Goal: Find specific fact: Find specific fact

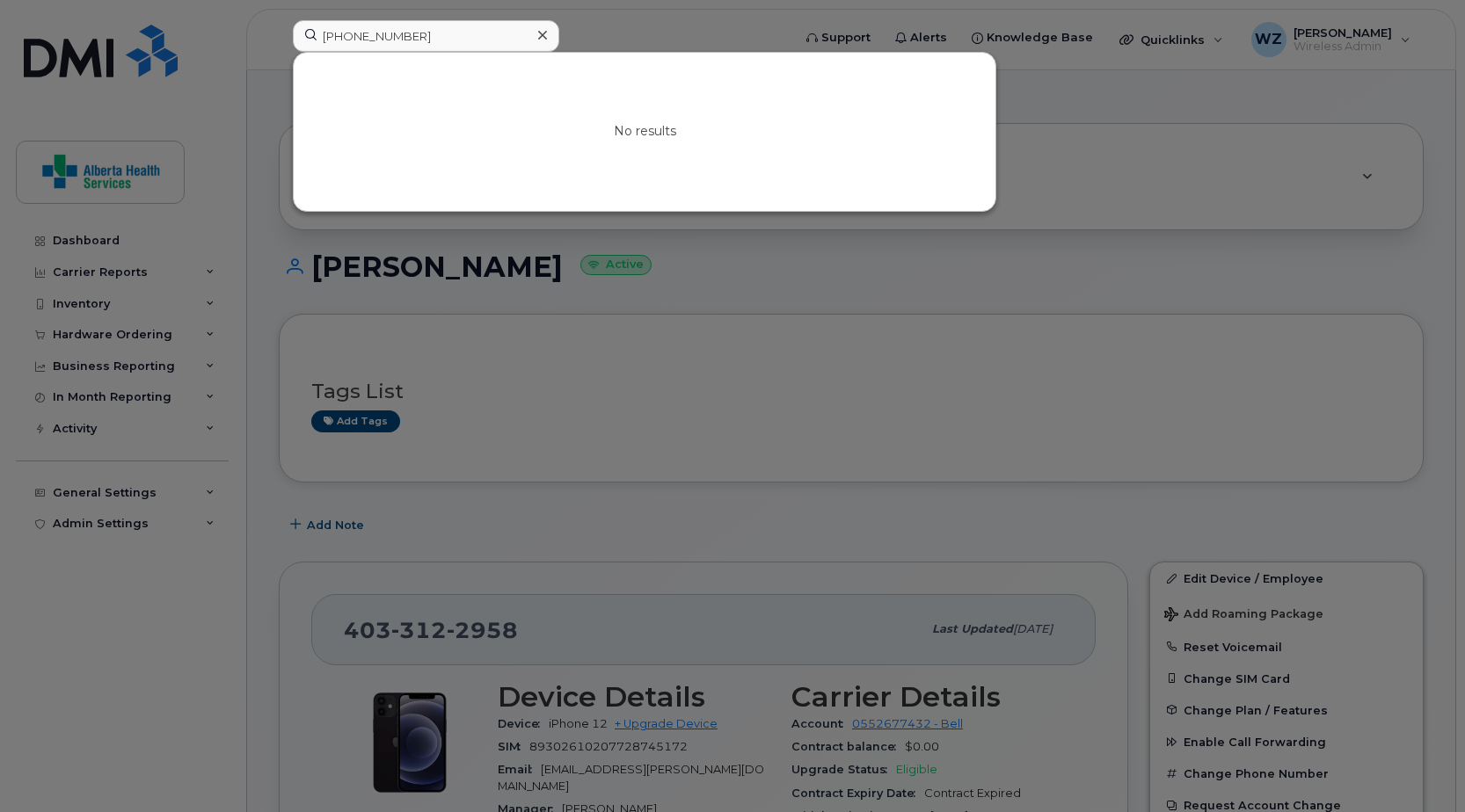
scroll to position [1055, 0]
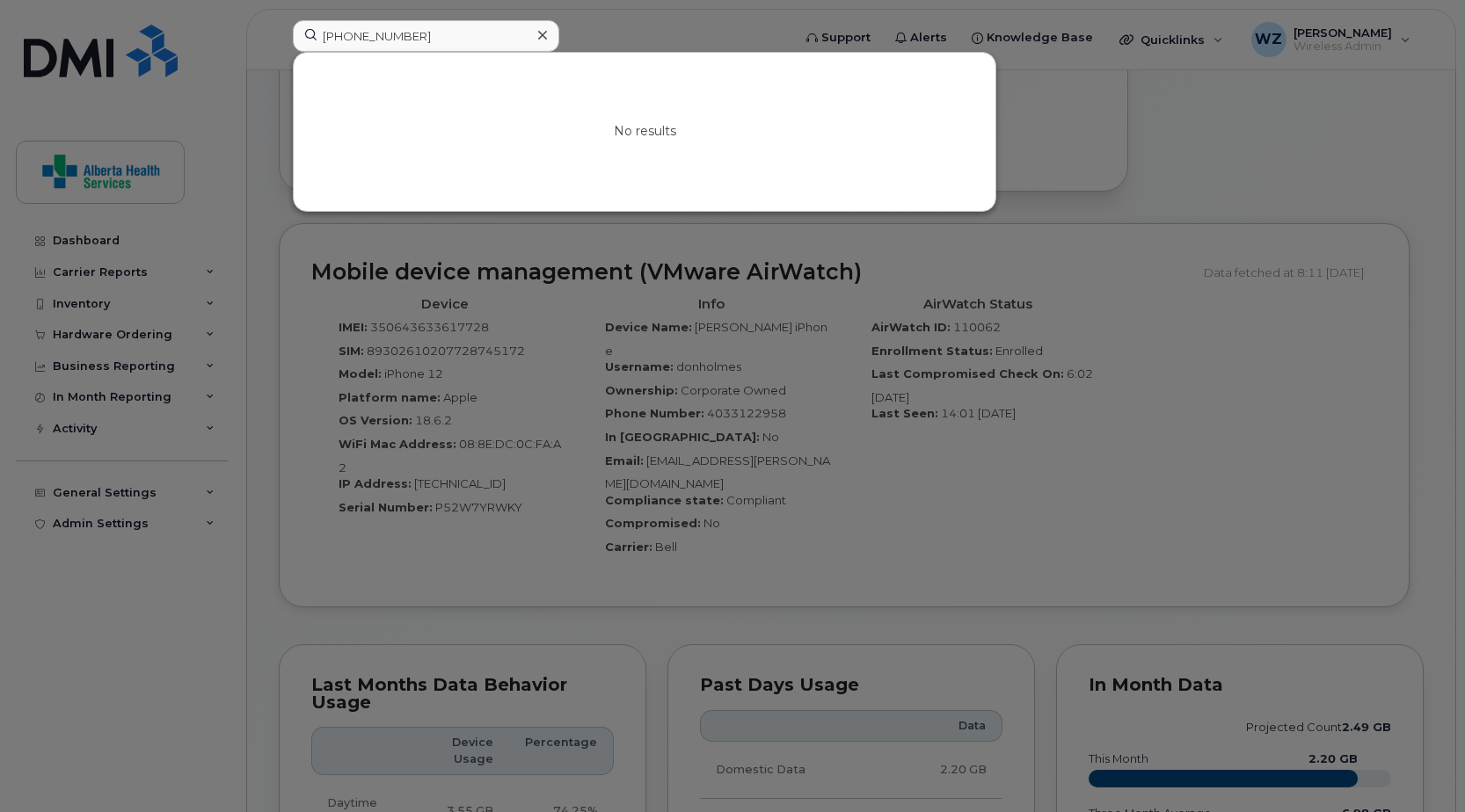
drag, startPoint x: 429, startPoint y: 36, endPoint x: 146, endPoint y: 36, distance: 283.0
click at [279, 36] on div "[PHONE_NUMBER] No results" at bounding box center [536, 39] width 516 height 39
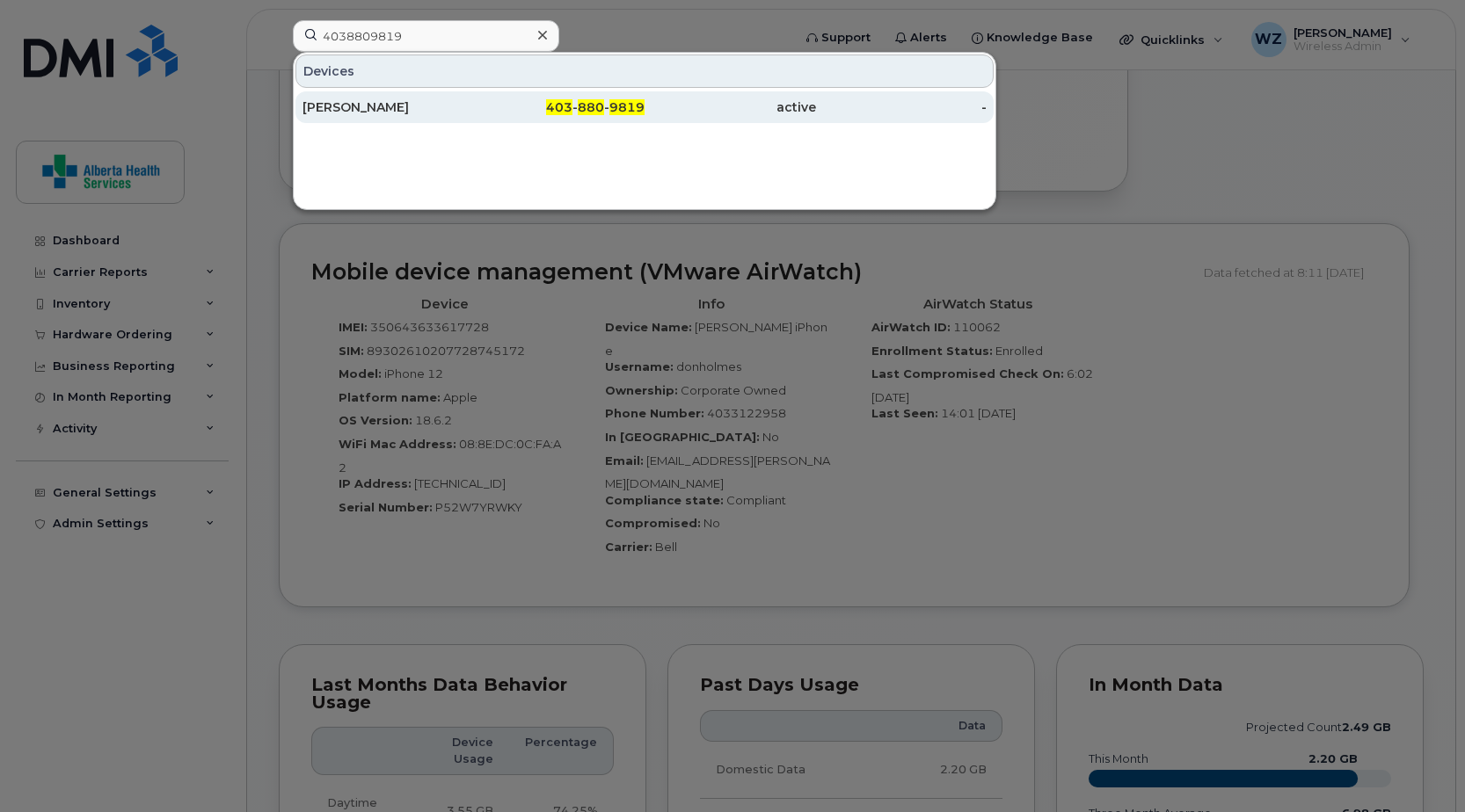
type input "4038809819"
click at [340, 101] on div "[PERSON_NAME]" at bounding box center [388, 107] width 172 height 17
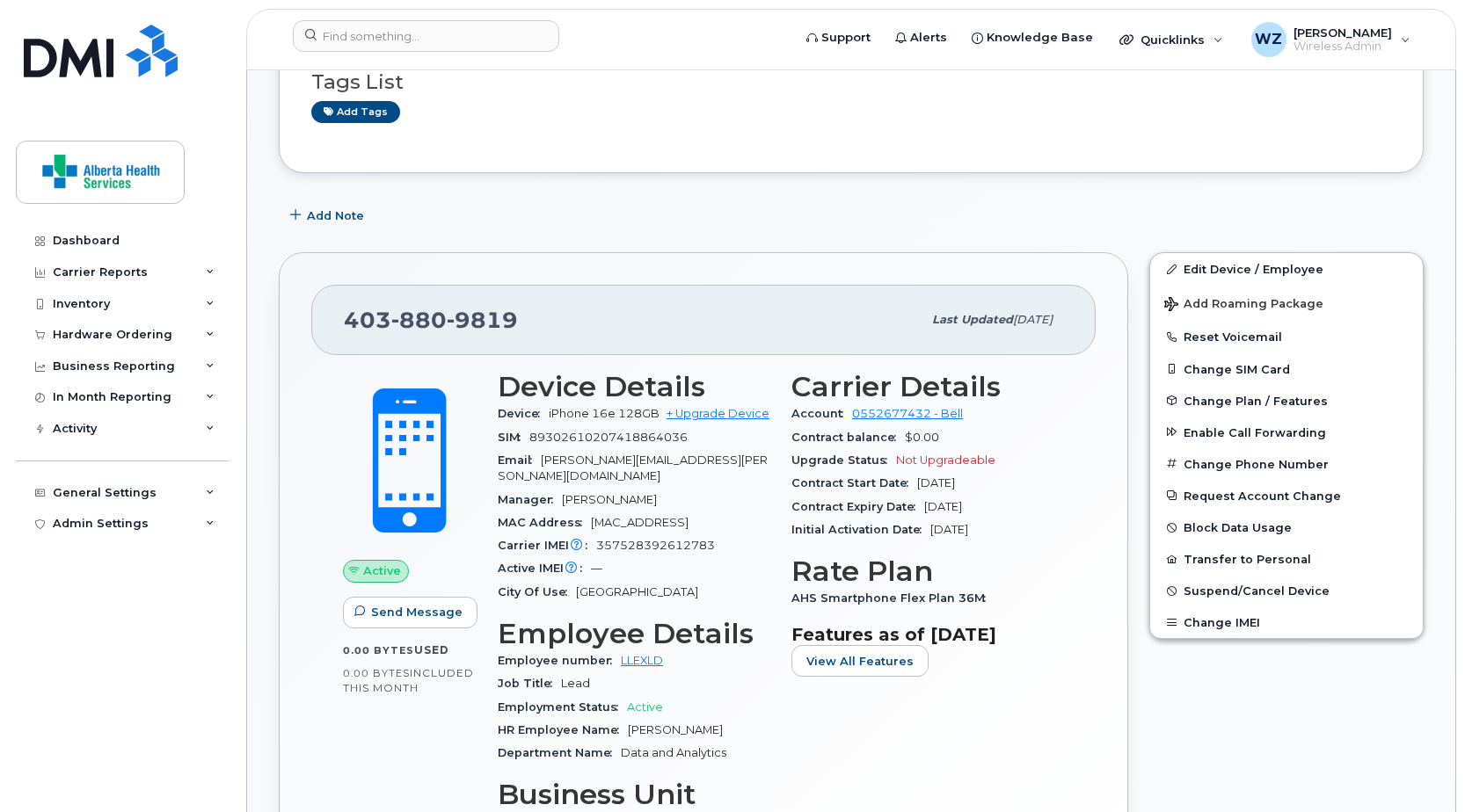
scroll to position [316, 0]
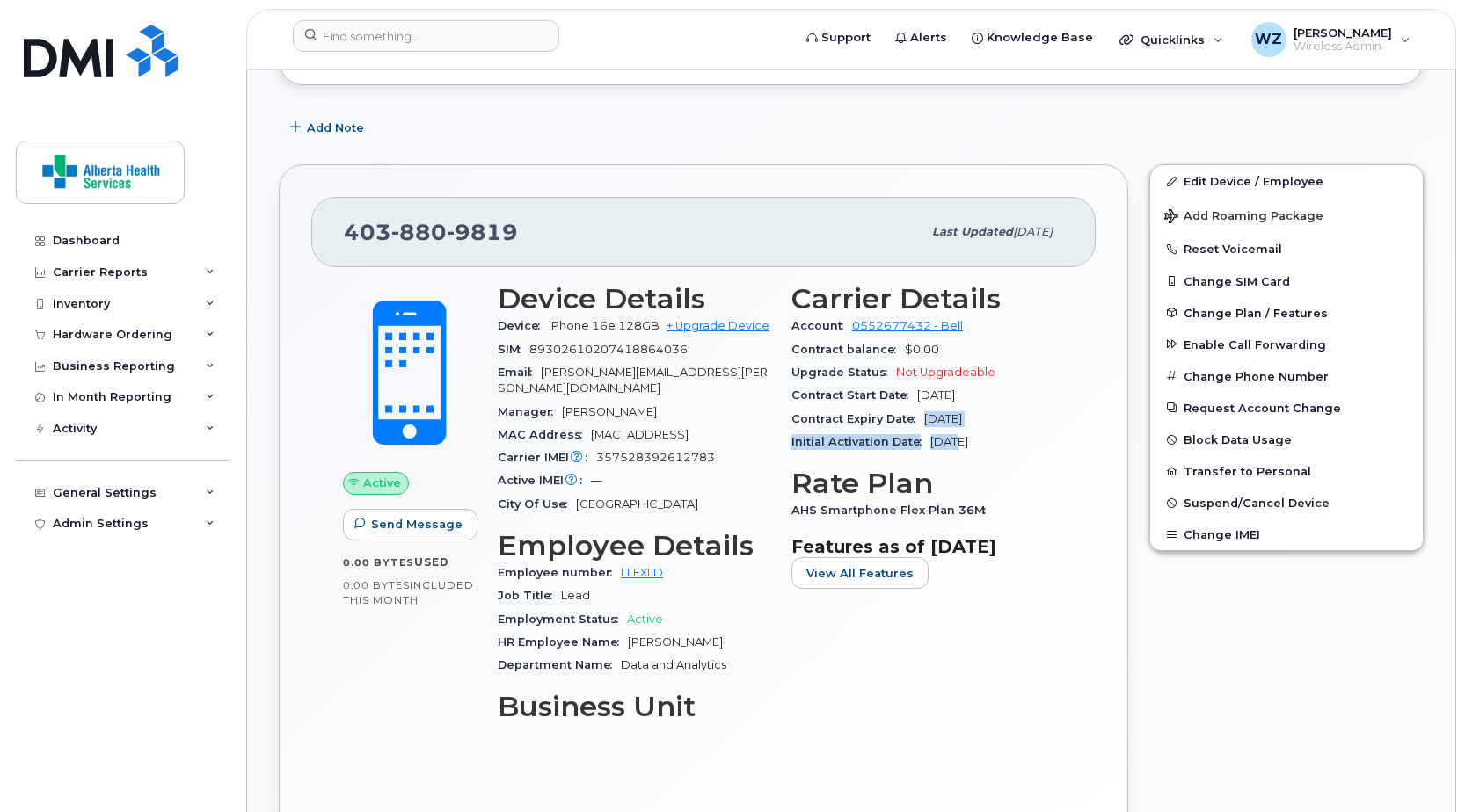
drag, startPoint x: 955, startPoint y: 437, endPoint x: 919, endPoint y: 423, distance: 38.6
click at [919, 423] on section "Carrier Details Account 0552677432 - Bell Contract balance $0.00 Upgrade Status…" at bounding box center [927, 368] width 273 height 170
drag, startPoint x: 919, startPoint y: 423, endPoint x: 883, endPoint y: 434, distance: 37.6
click at [883, 434] on div "Initial Activation Date May 14, 2025" at bounding box center [927, 442] width 273 height 23
drag, startPoint x: 904, startPoint y: 440, endPoint x: 1053, endPoint y: 437, distance: 149.0
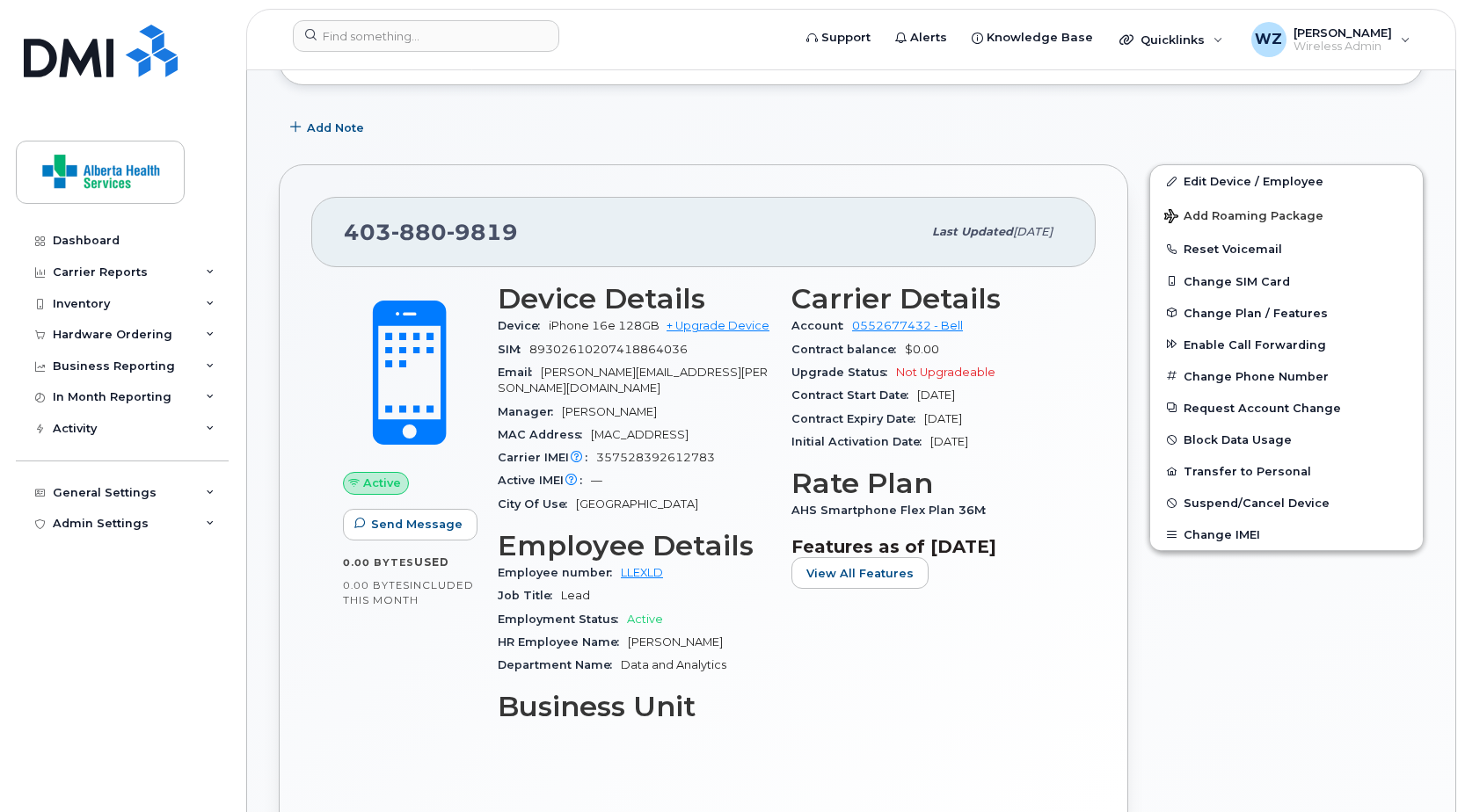
click at [1053, 437] on div "Initial Activation Date May 14, 2025" at bounding box center [927, 442] width 273 height 23
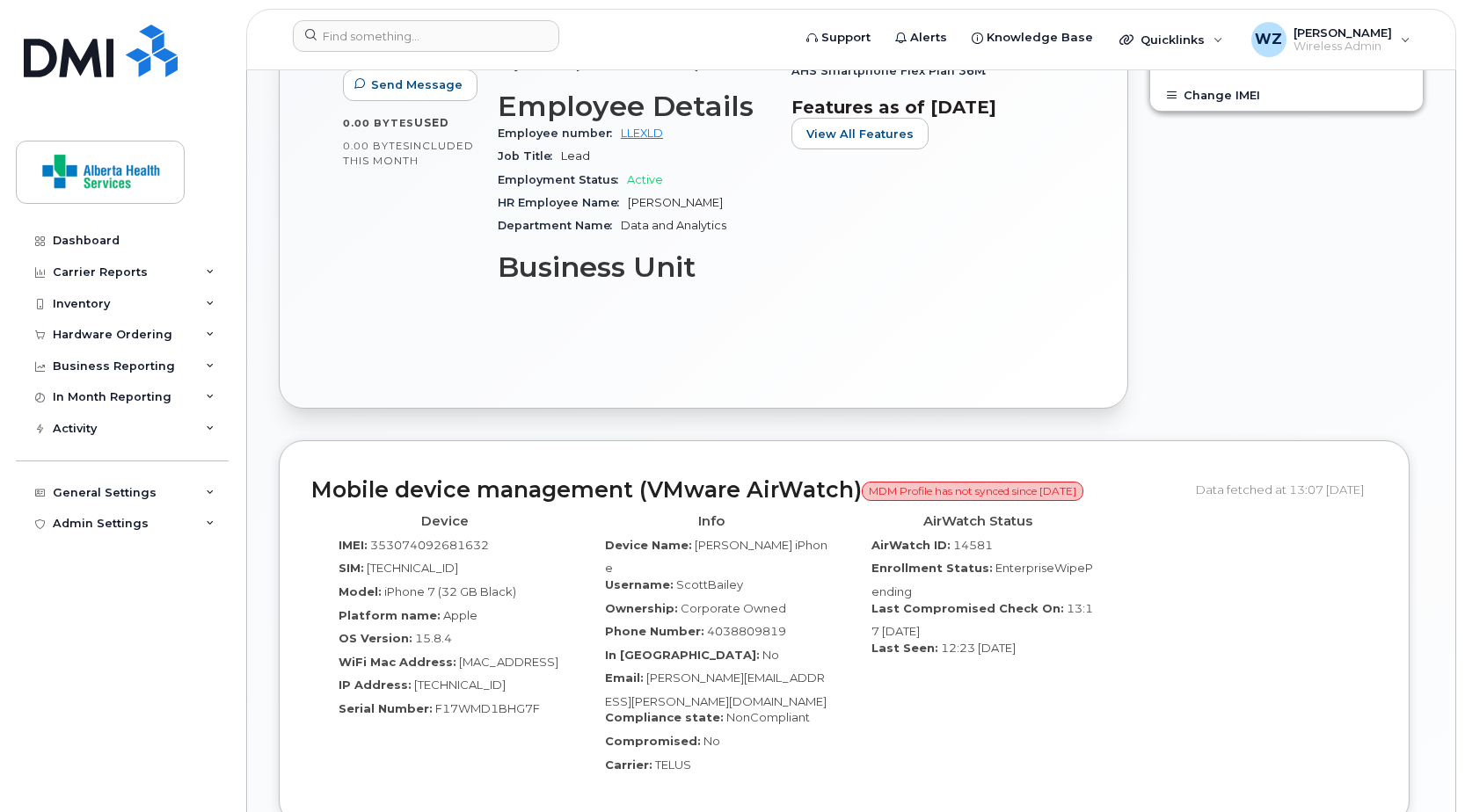
scroll to position [843, 0]
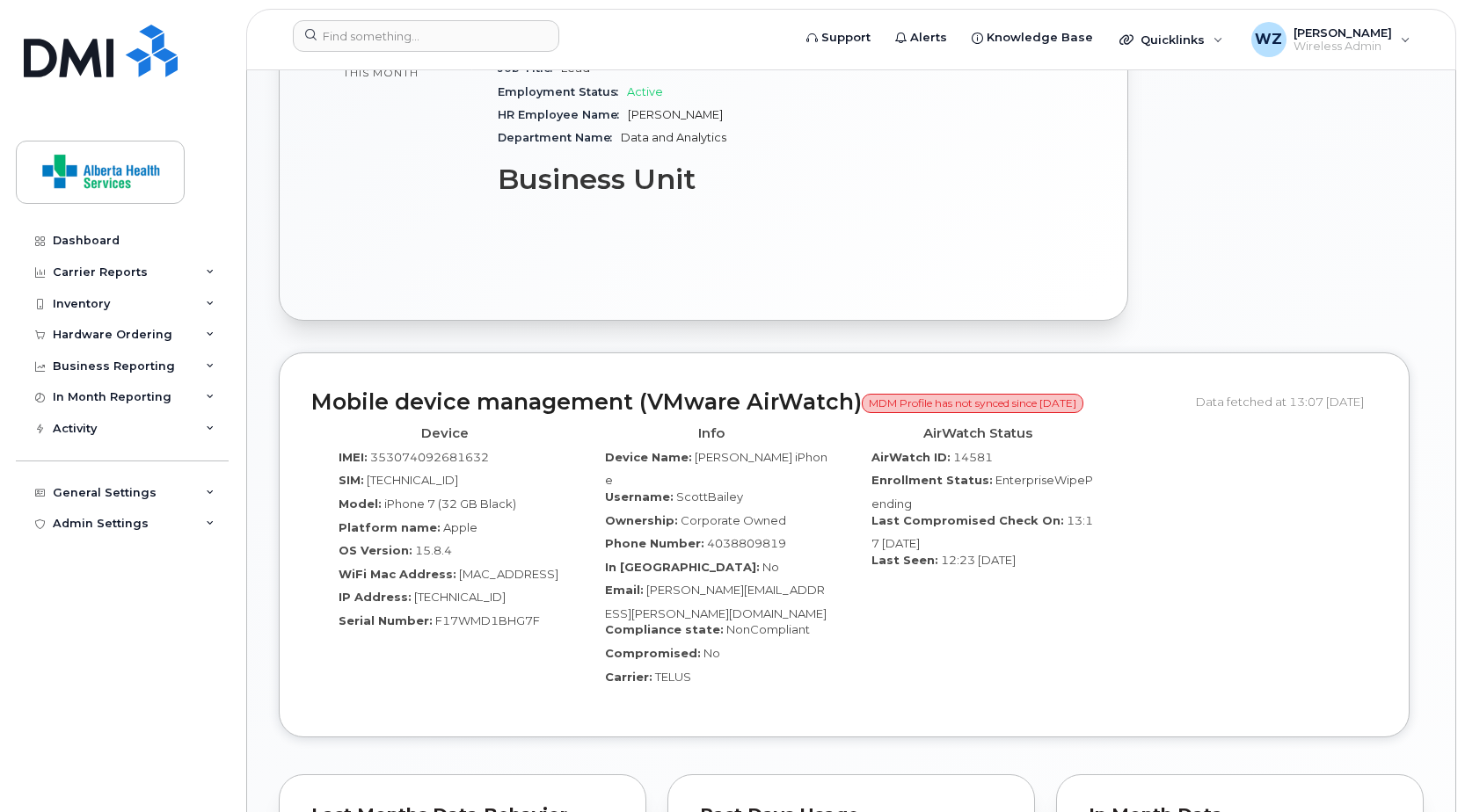
click at [505, 614] on span "F17WMD1BHG7F" at bounding box center [488, 620] width 105 height 14
drag, startPoint x: 432, startPoint y: 609, endPoint x: 545, endPoint y: 603, distance: 113.2
click at [545, 613] on div "Serial Number: F17WMD1BHG7F" at bounding box center [444, 624] width 240 height 24
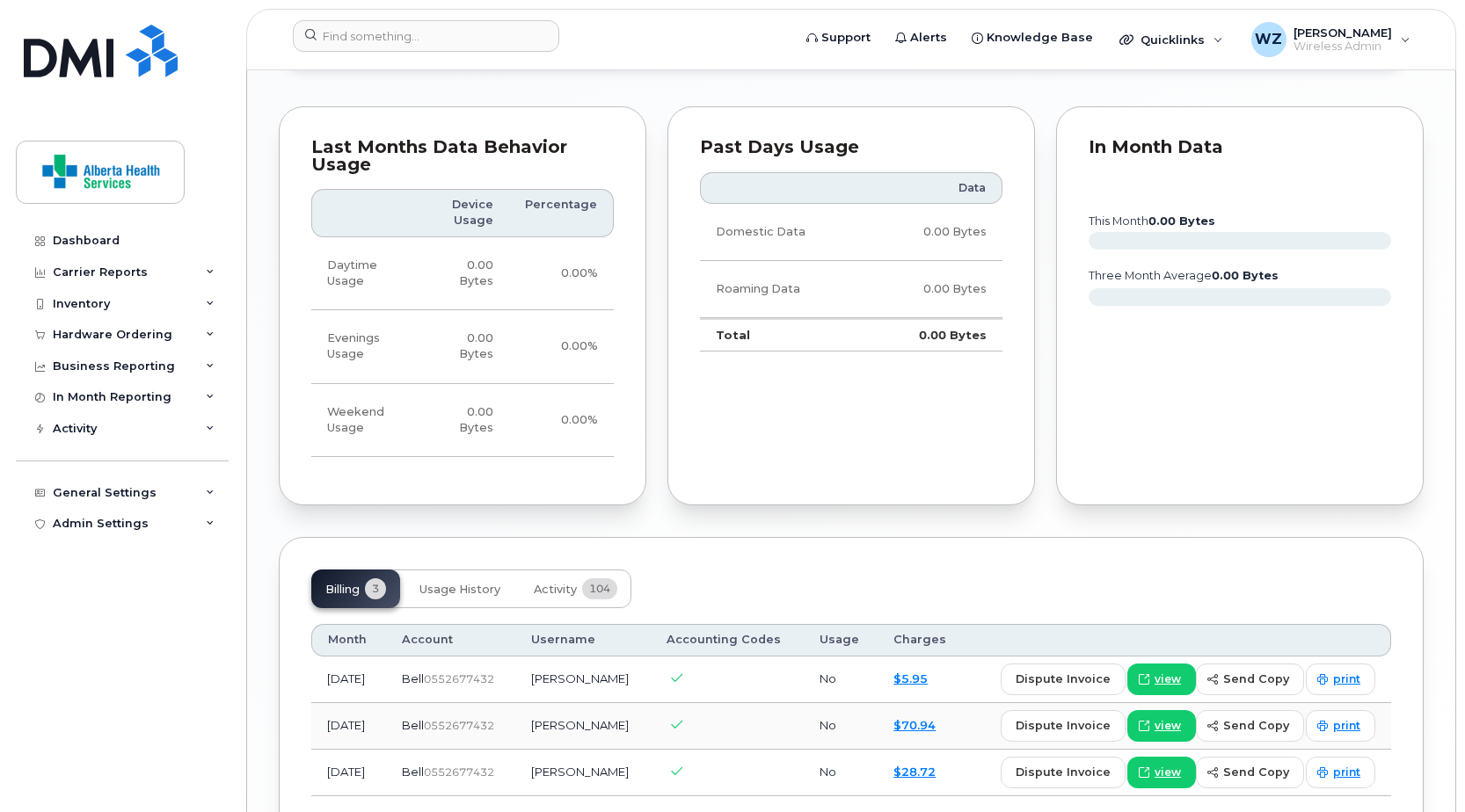
scroll to position [1071, 0]
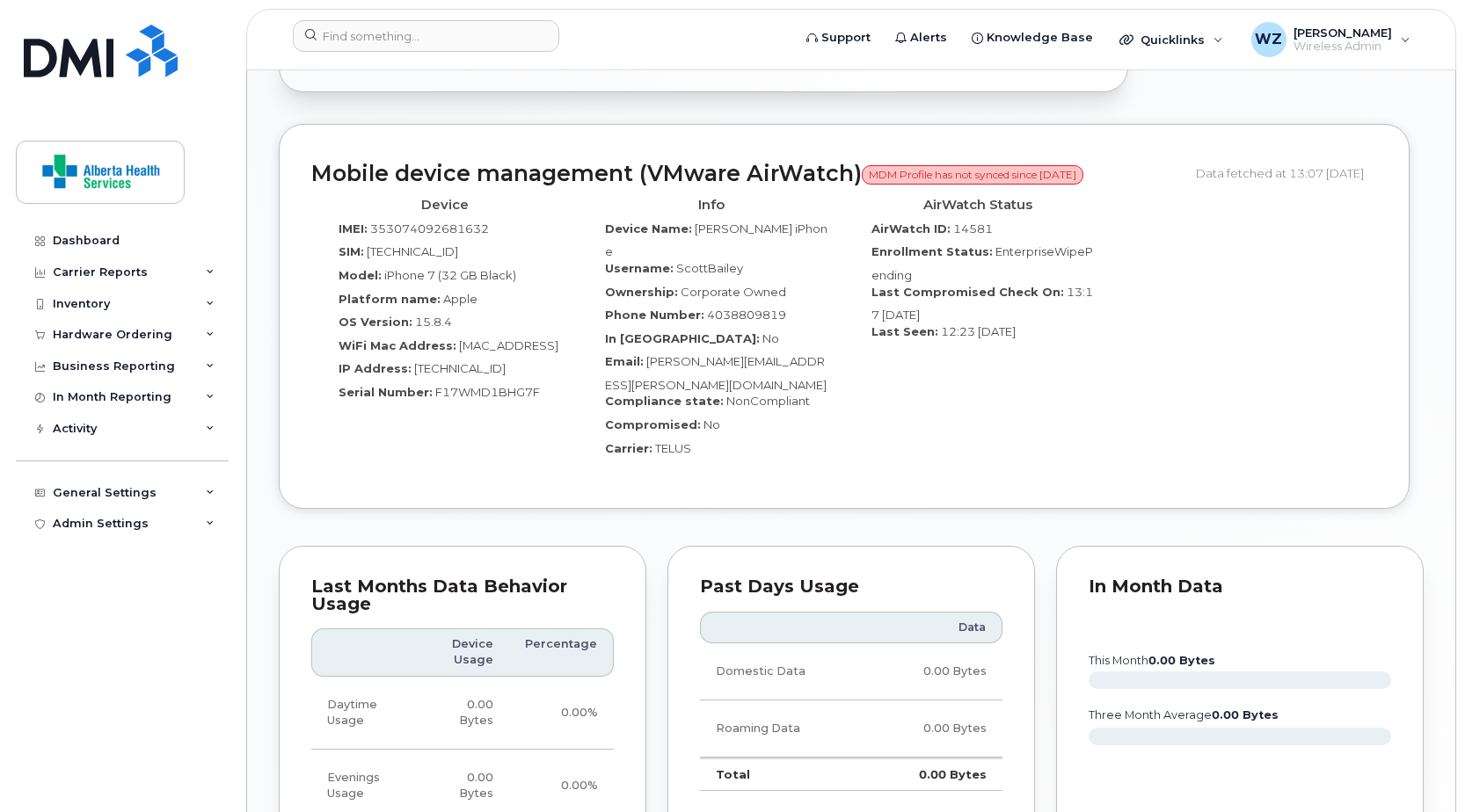
click at [671, 441] on span "TELUS" at bounding box center [673, 448] width 36 height 14
click at [674, 441] on span "TELUS" at bounding box center [673, 448] width 36 height 14
click at [470, 385] on span "F17WMD1BHG7F" at bounding box center [488, 392] width 105 height 14
drag, startPoint x: 435, startPoint y: 377, endPoint x: 561, endPoint y: 378, distance: 126.0
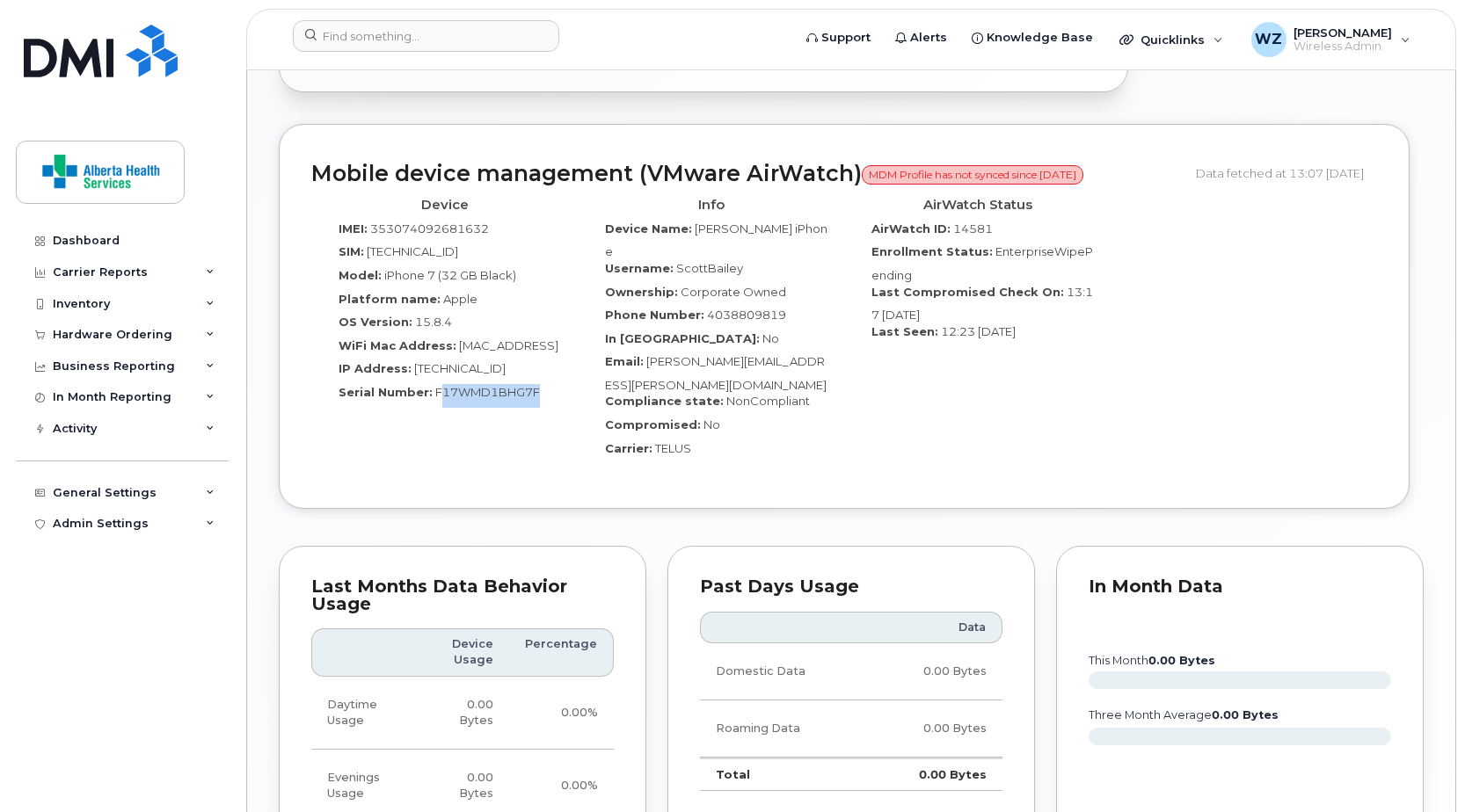
click at [561, 384] on div "Serial Number: F17WMD1BHG7F" at bounding box center [444, 396] width 240 height 24
drag, startPoint x: 561, startPoint y: 378, endPoint x: 496, endPoint y: 386, distance: 65.5
click at [496, 386] on div "Serial Number: F17WMD1BHG7F" at bounding box center [444, 396] width 240 height 24
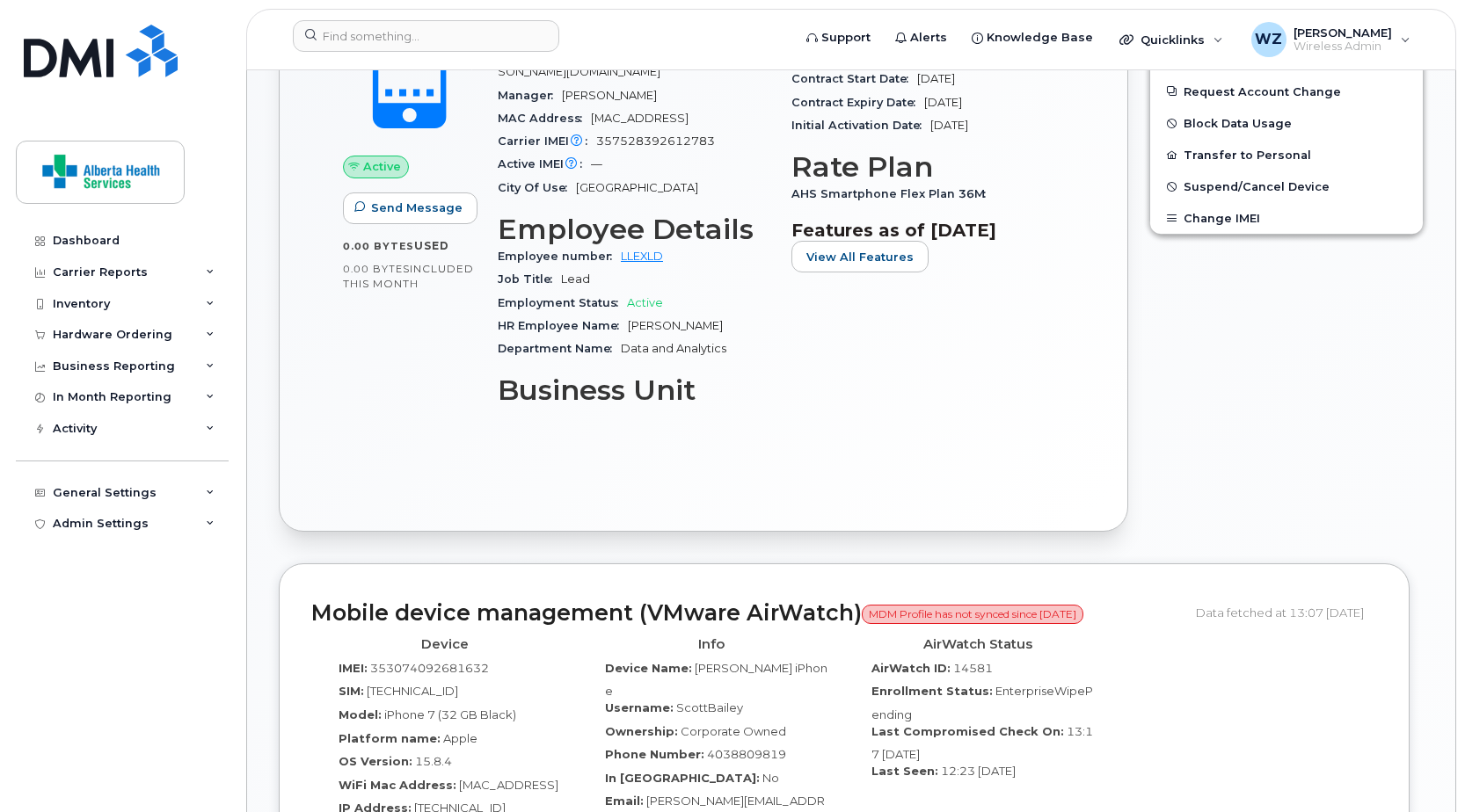
scroll to position [368, 0]
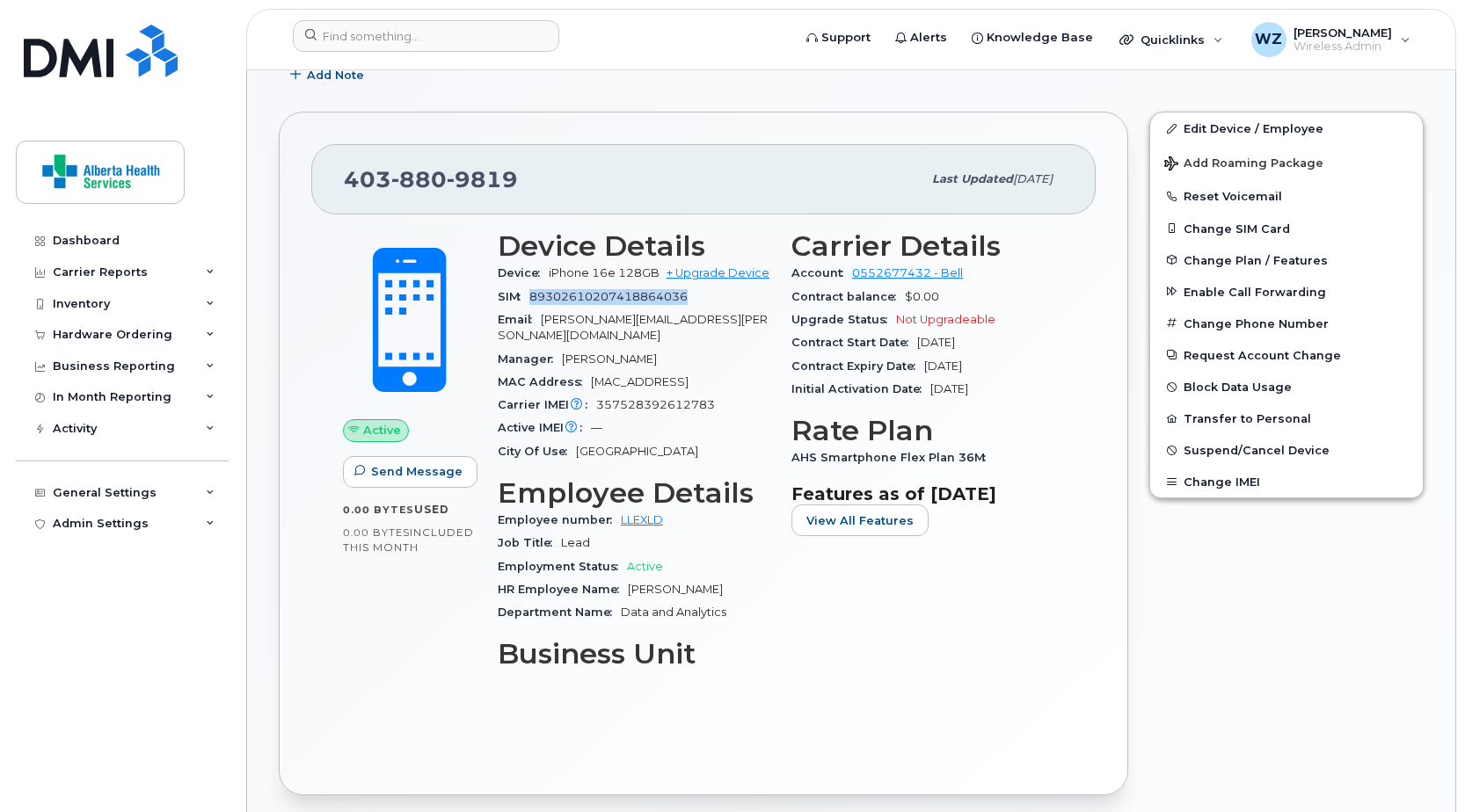
drag, startPoint x: 528, startPoint y: 295, endPoint x: 695, endPoint y: 301, distance: 167.1
click at [695, 301] on div "SIM 89302610207418864036" at bounding box center [634, 298] width 273 height 23
click at [447, 192] on span "880" at bounding box center [483, 178] width 71 height 26
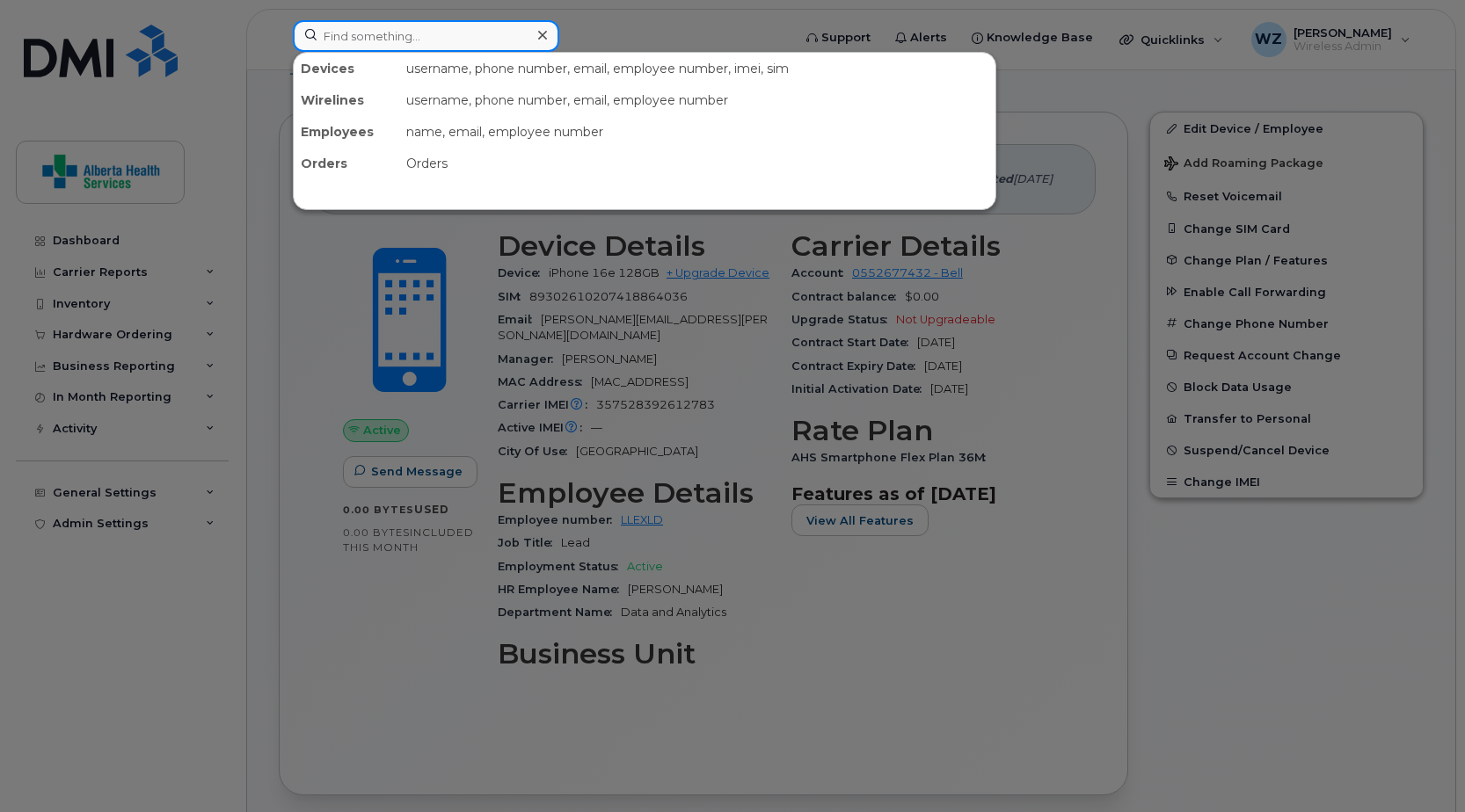
paste input "4033126580"
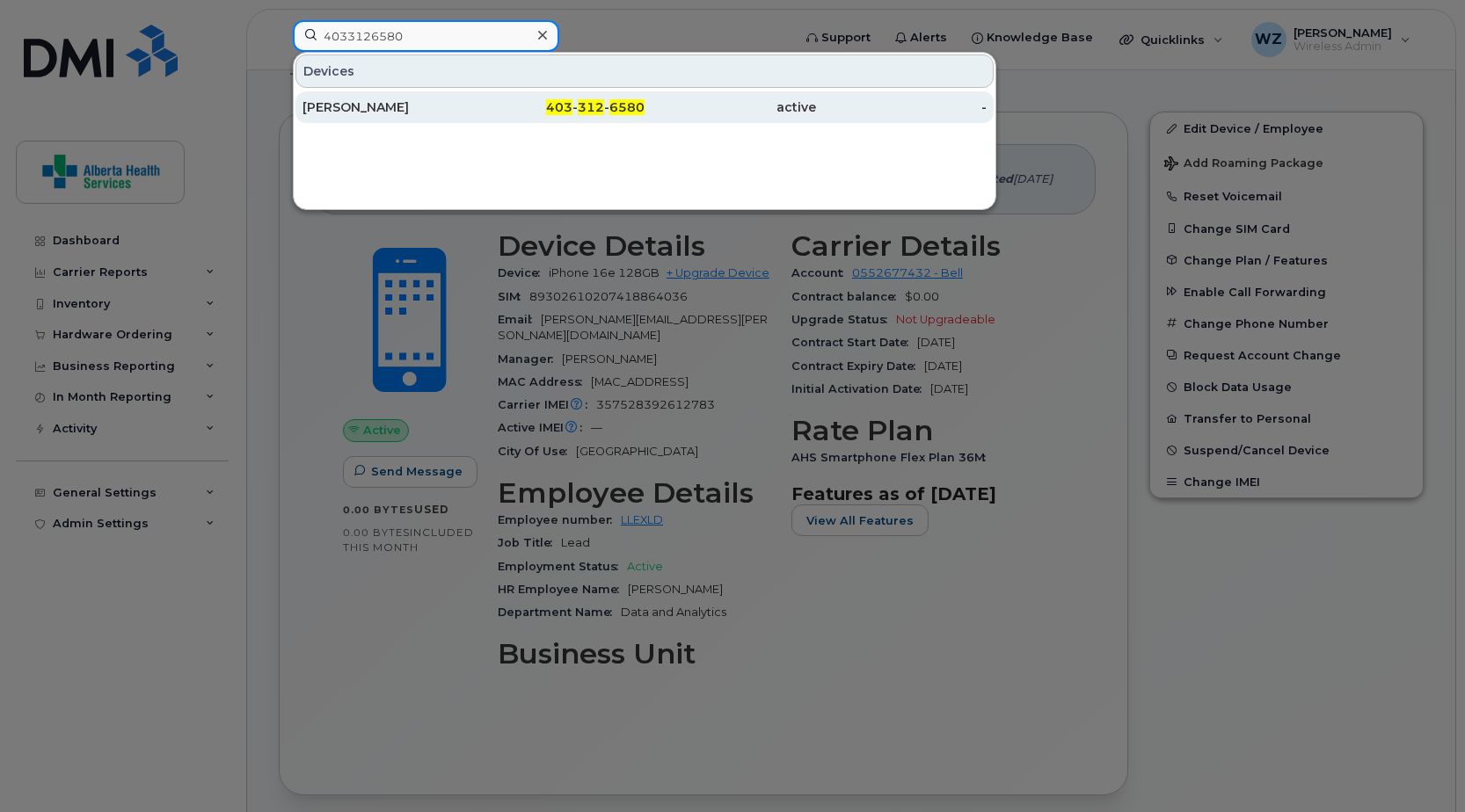
type input "4033126580"
click at [336, 111] on div "Anna Amrom" at bounding box center [388, 107] width 172 height 17
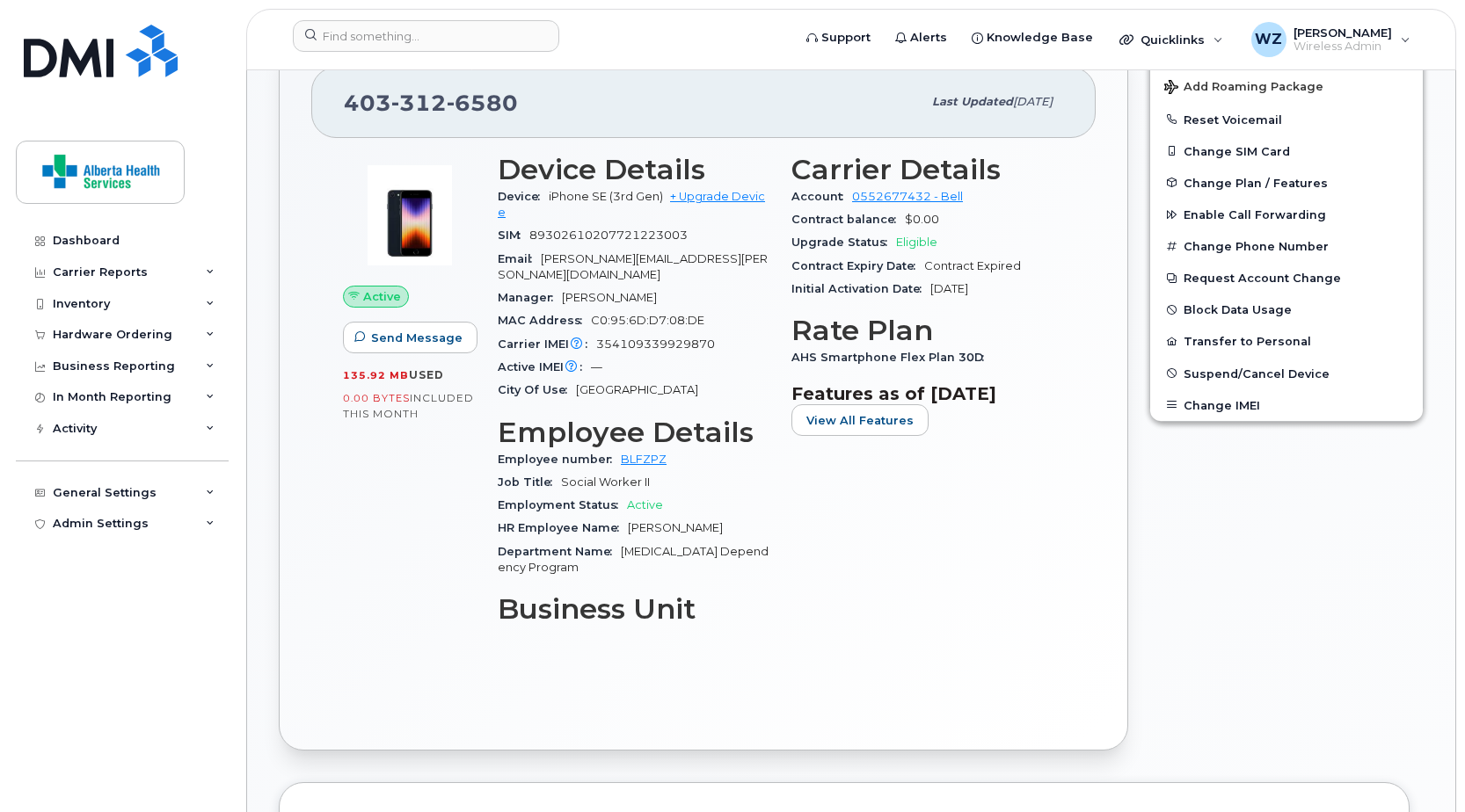
scroll to position [1055, 0]
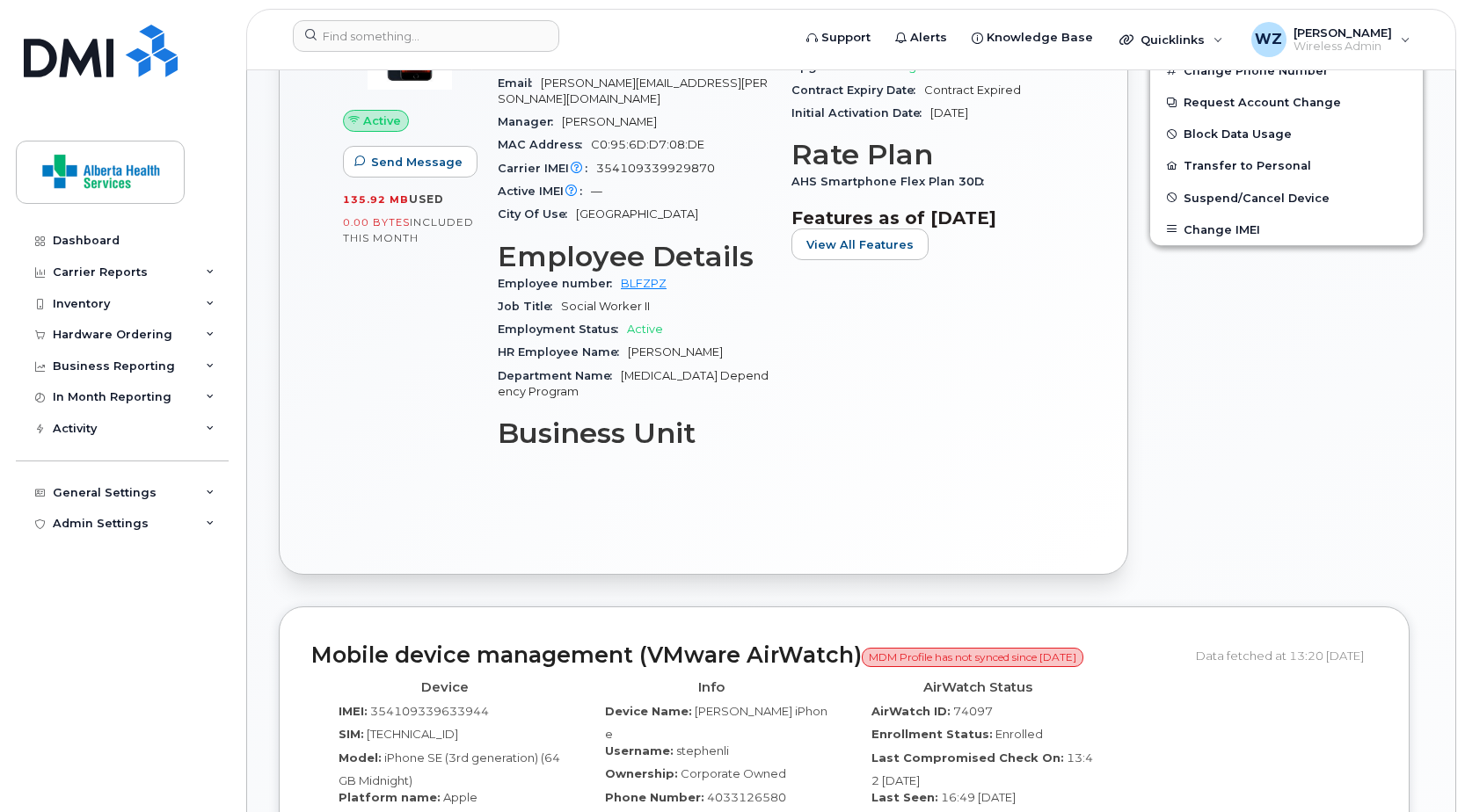
scroll to position [528, 0]
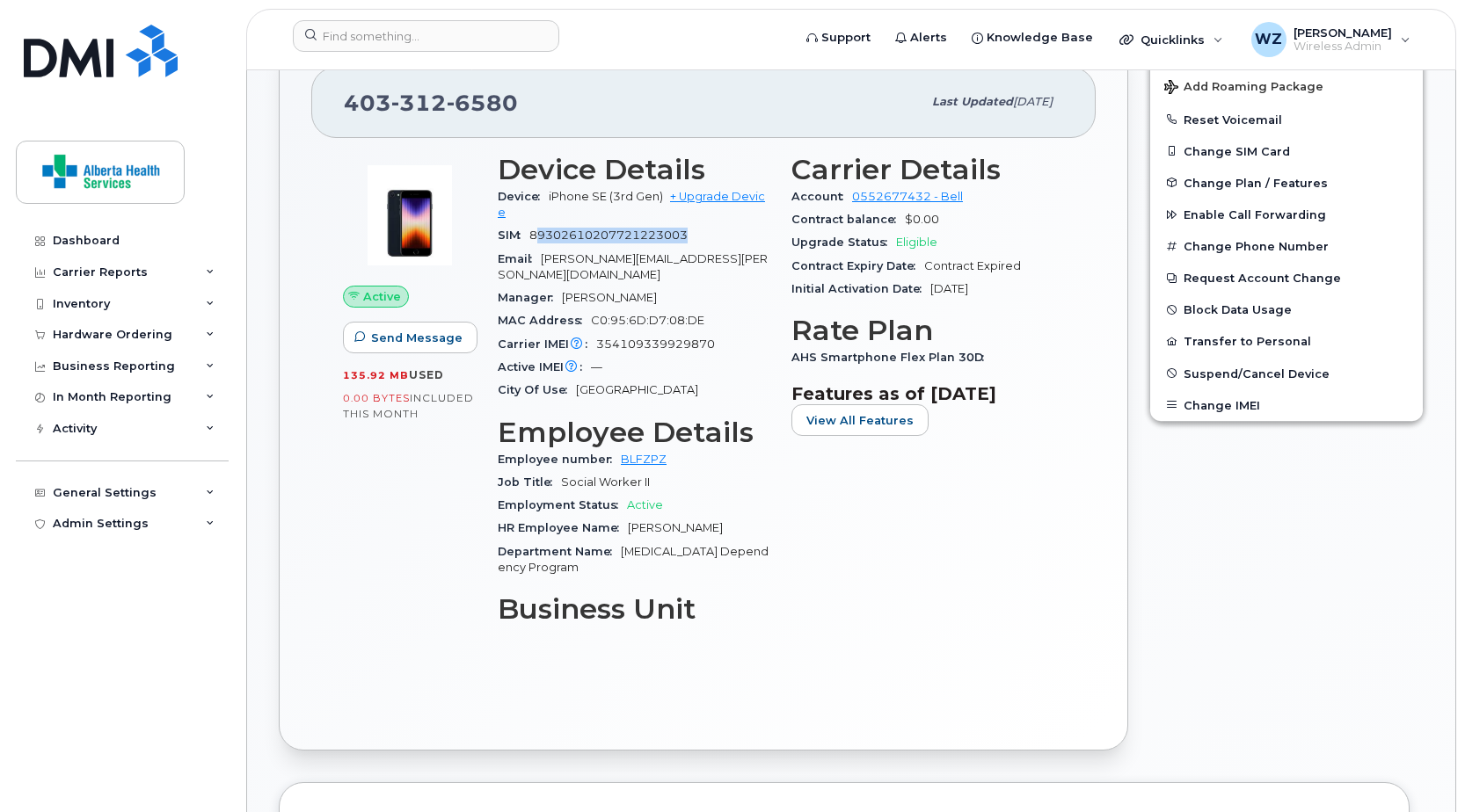
drag, startPoint x: 539, startPoint y: 229, endPoint x: 704, endPoint y: 226, distance: 165.0
click at [704, 226] on div "SIM 89302610207721223003" at bounding box center [634, 236] width 273 height 23
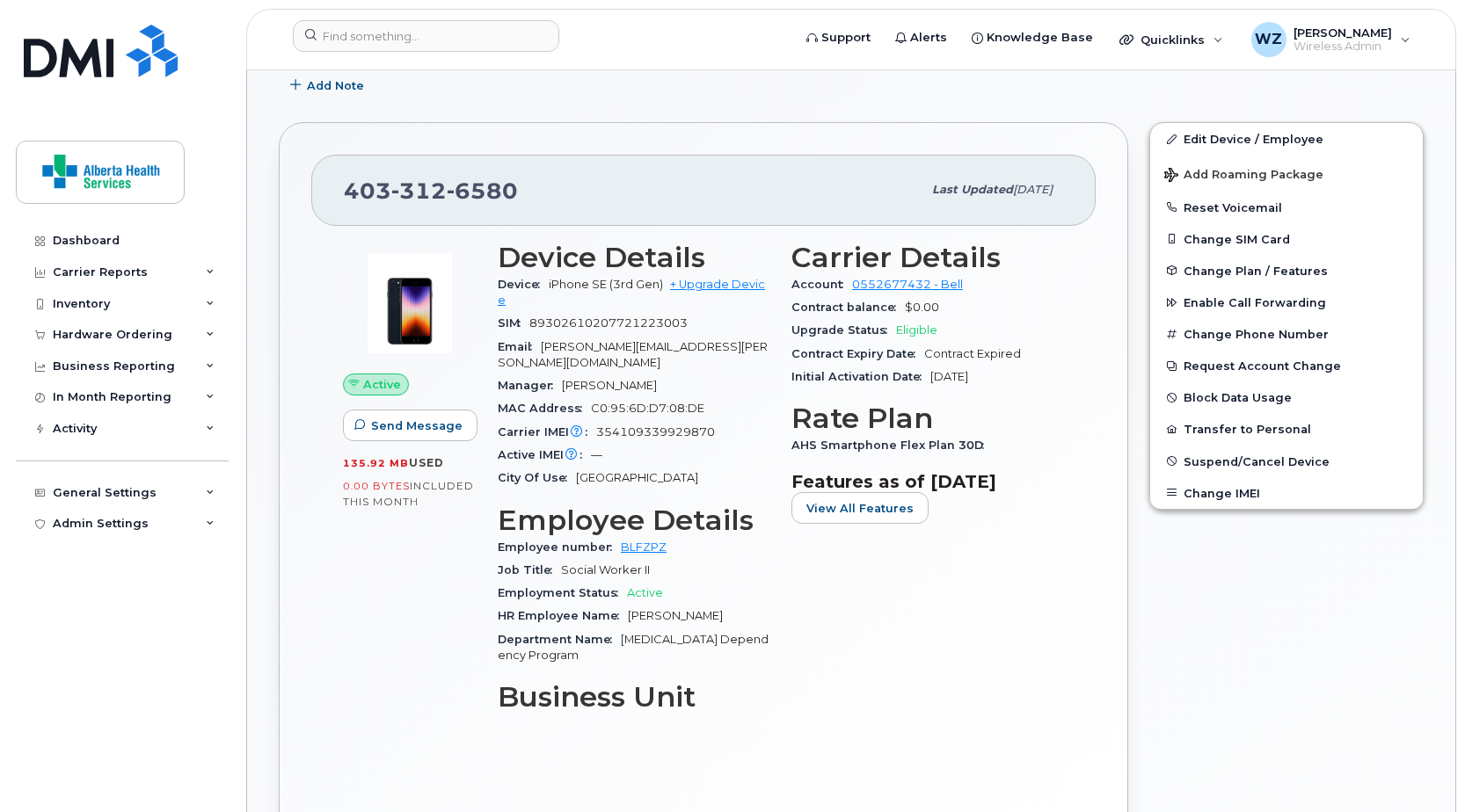
click at [762, 398] on div "MAC Address C0:95:6D:D7:08:DE" at bounding box center [634, 409] width 273 height 23
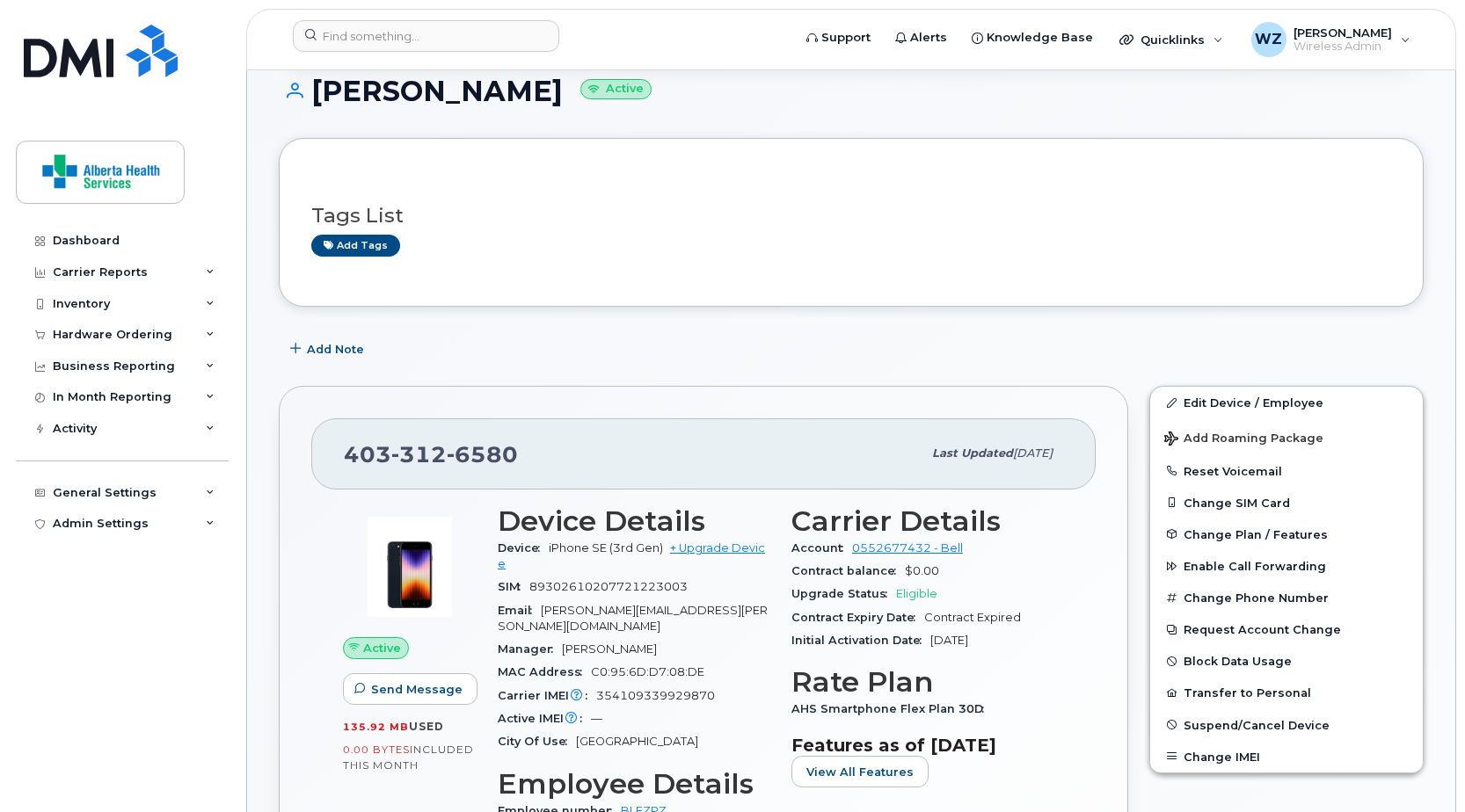
scroll to position [0, 0]
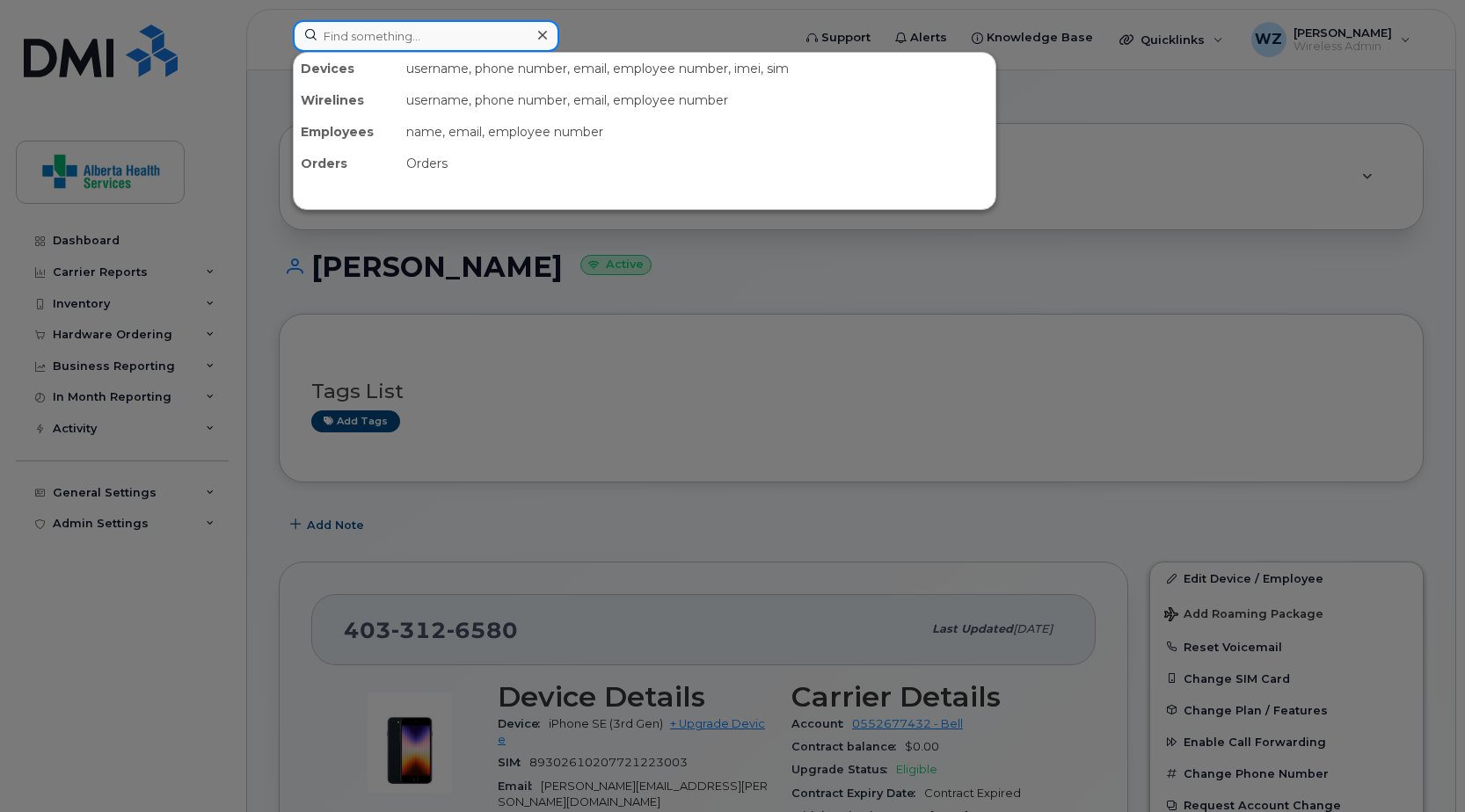
paste input "89302610207418864036"
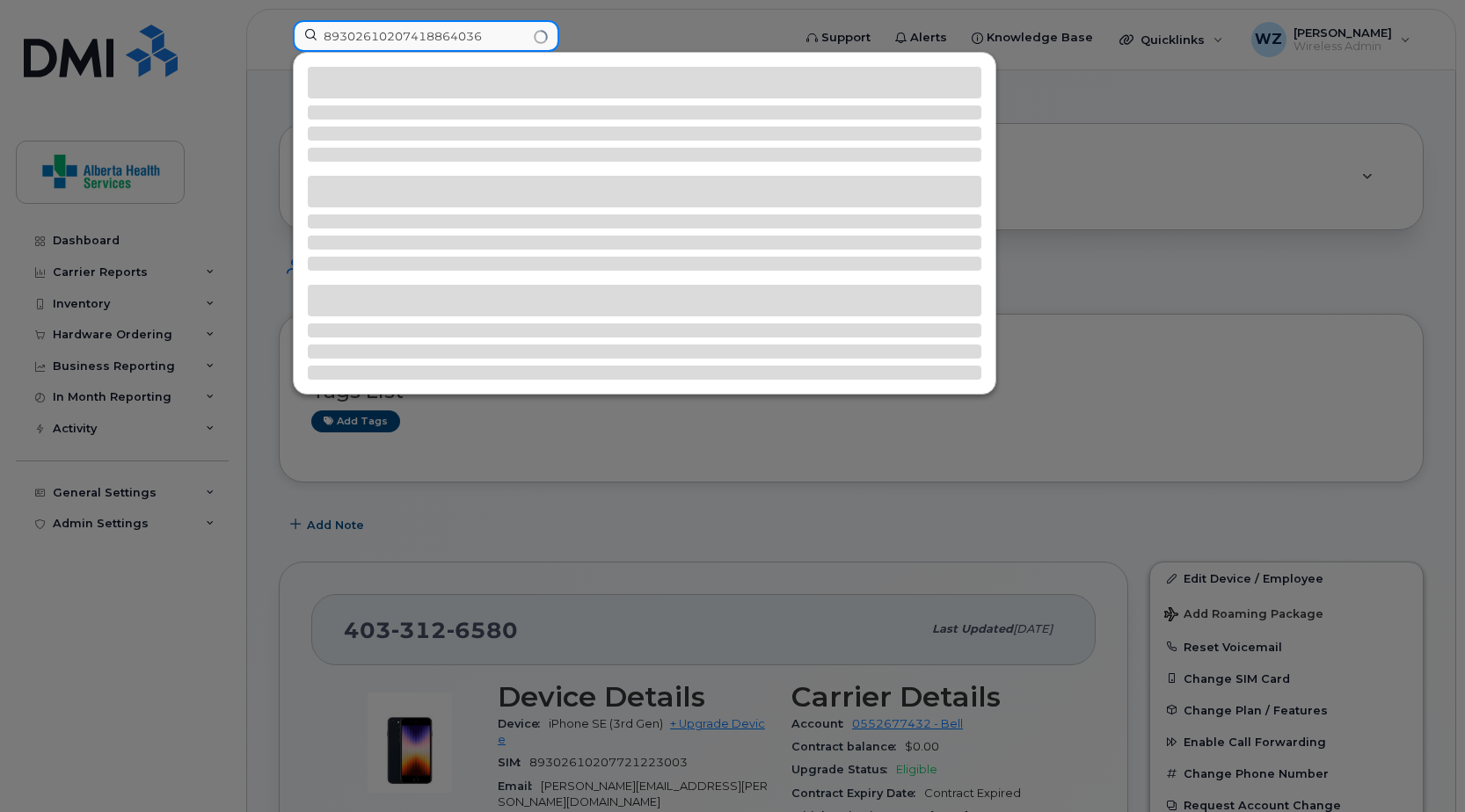
type input "89302610207418864036"
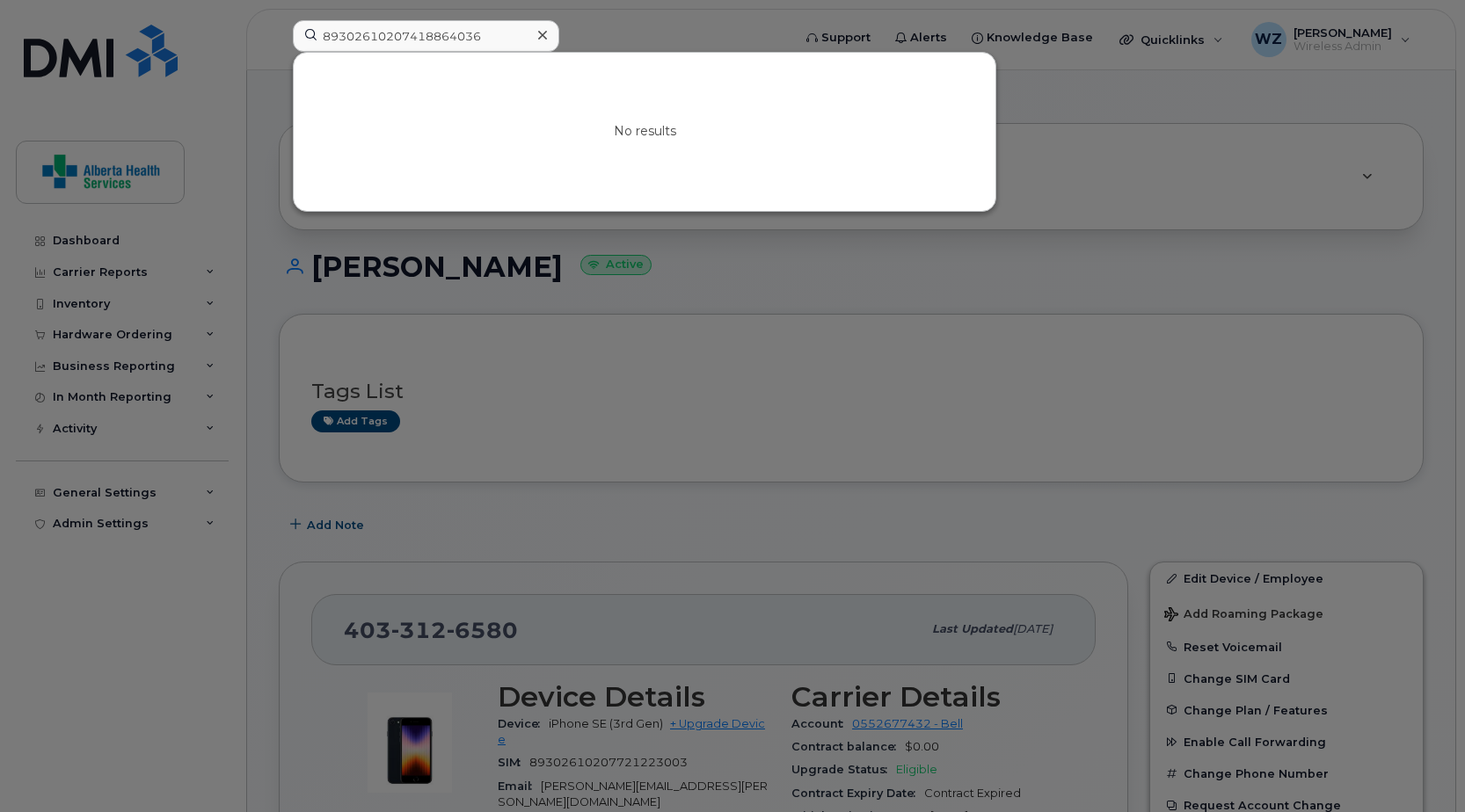
click at [545, 33] on icon at bounding box center [543, 35] width 9 height 9
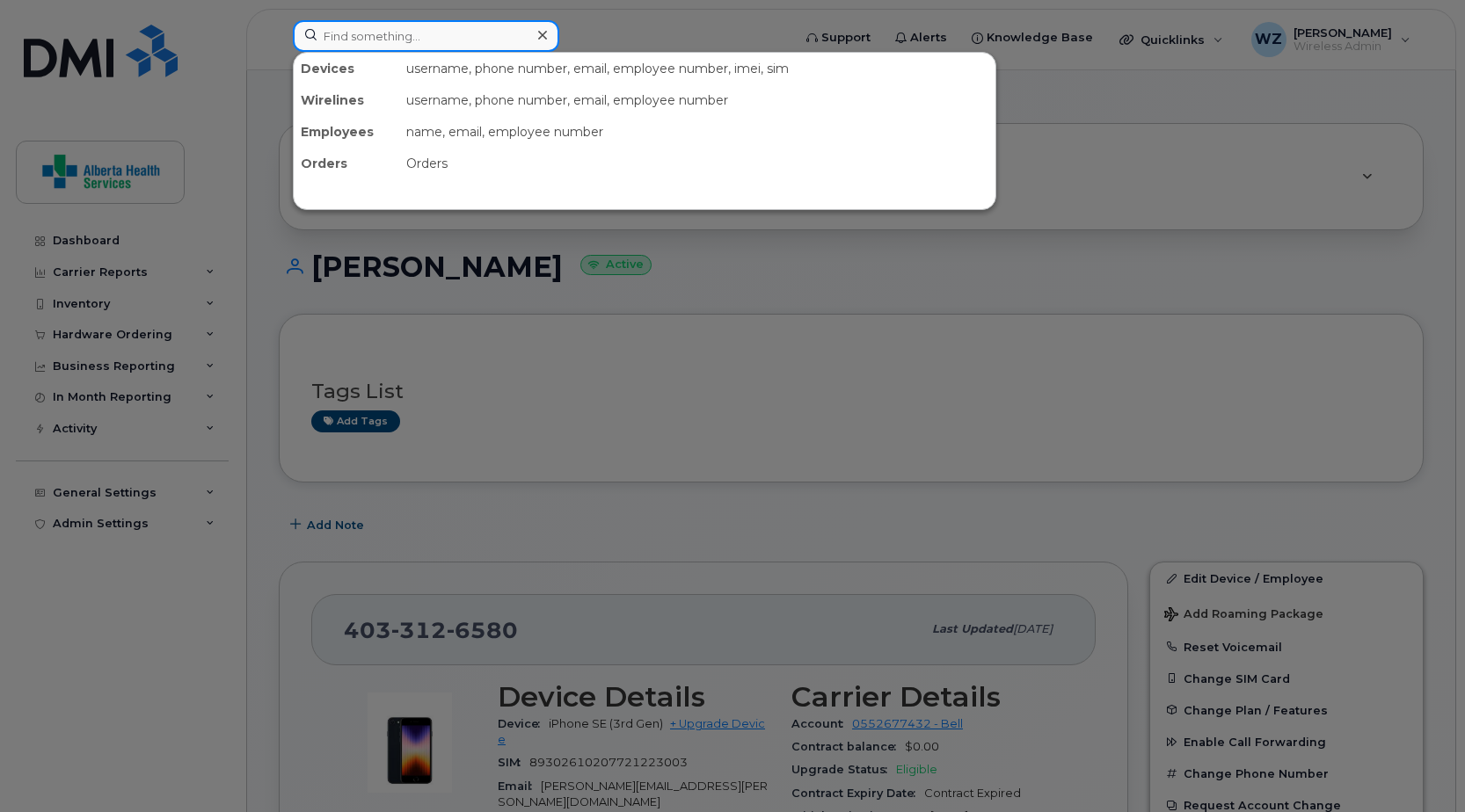
click at [435, 36] on input at bounding box center [426, 36] width 267 height 32
paste input "4038809819"
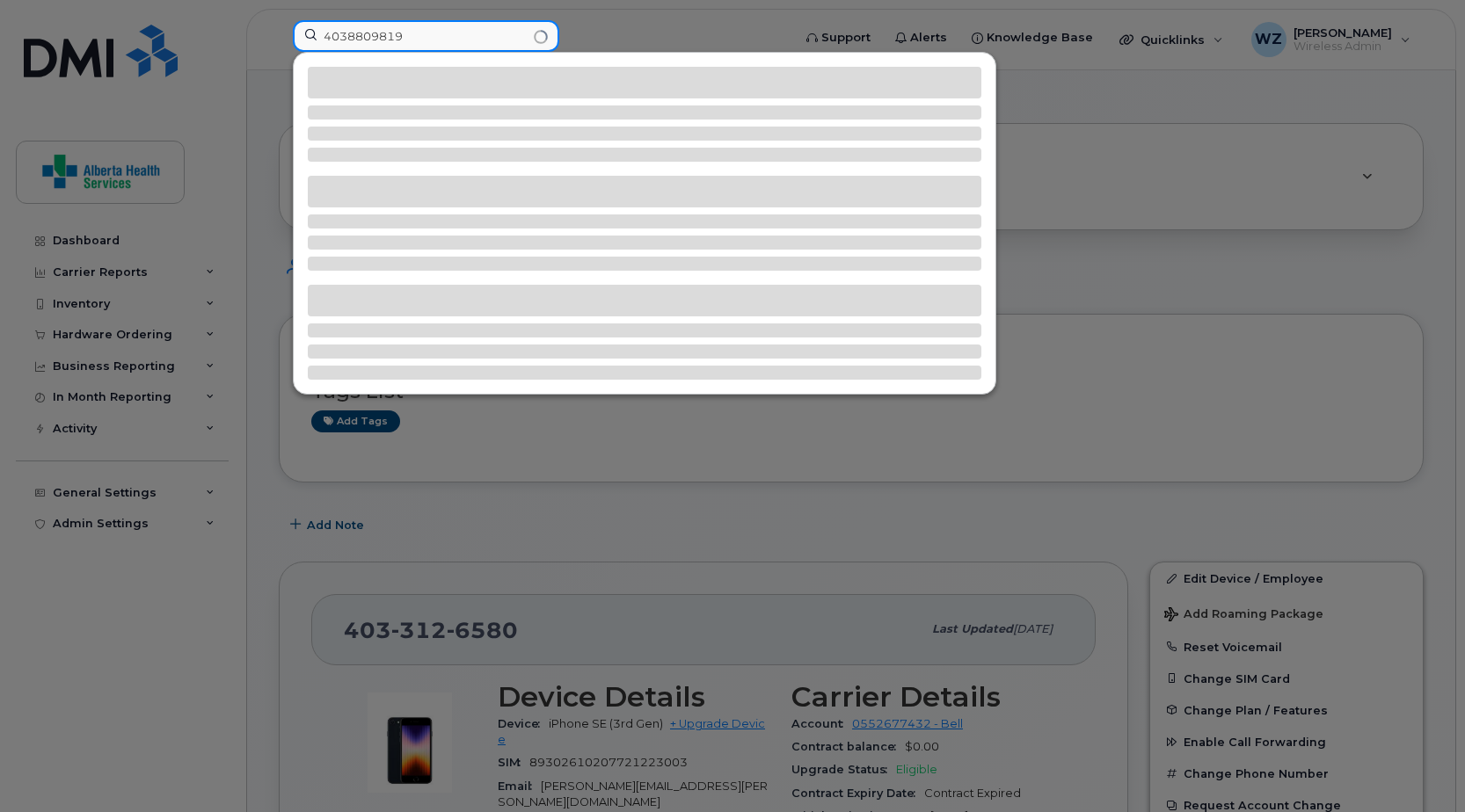
type input "4038809819"
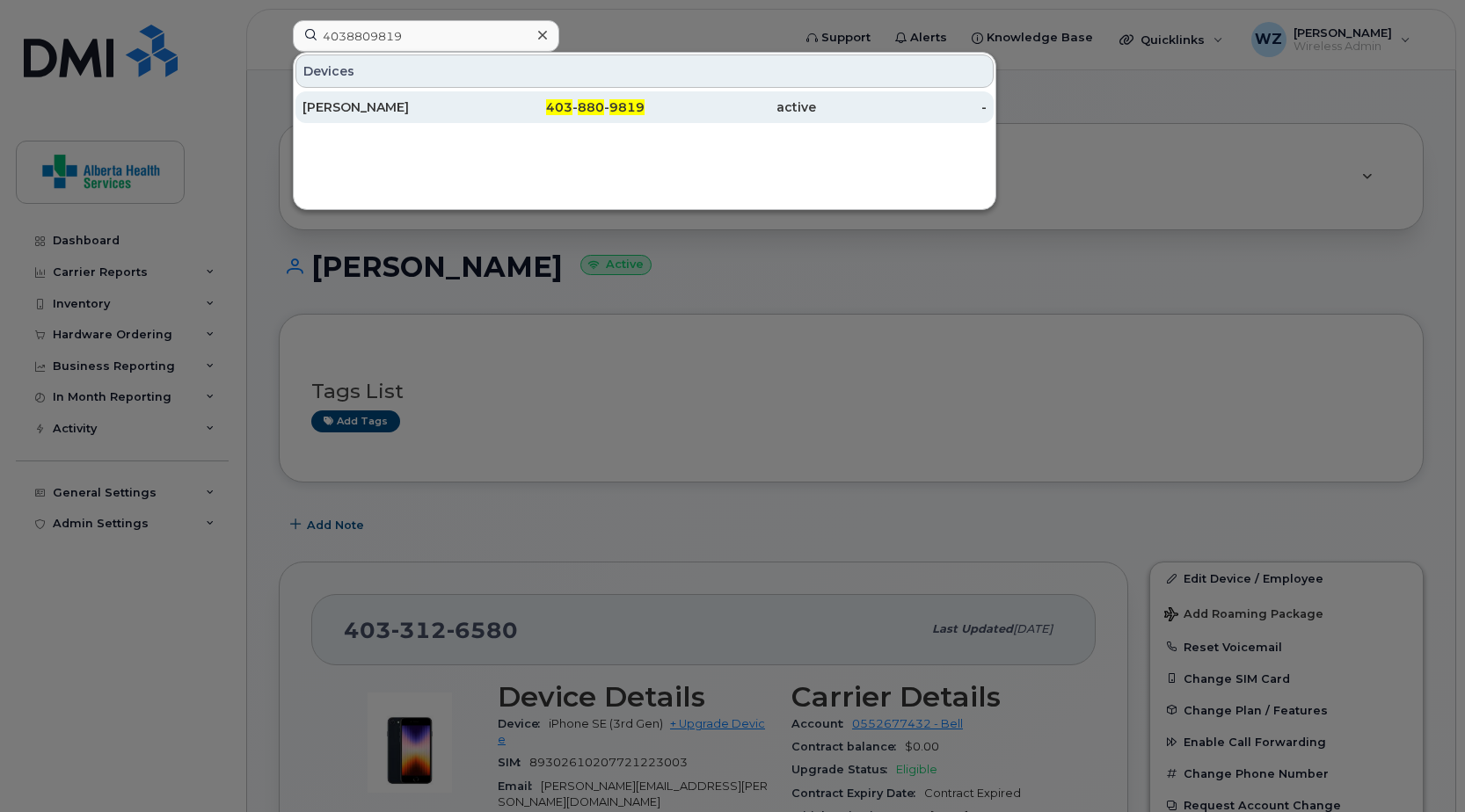
drag, startPoint x: 347, startPoint y: 110, endPoint x: 397, endPoint y: 122, distance: 51.4
click at [347, 110] on div "[PERSON_NAME]" at bounding box center [388, 107] width 172 height 17
click at [350, 107] on div "[PERSON_NAME]" at bounding box center [388, 107] width 172 height 17
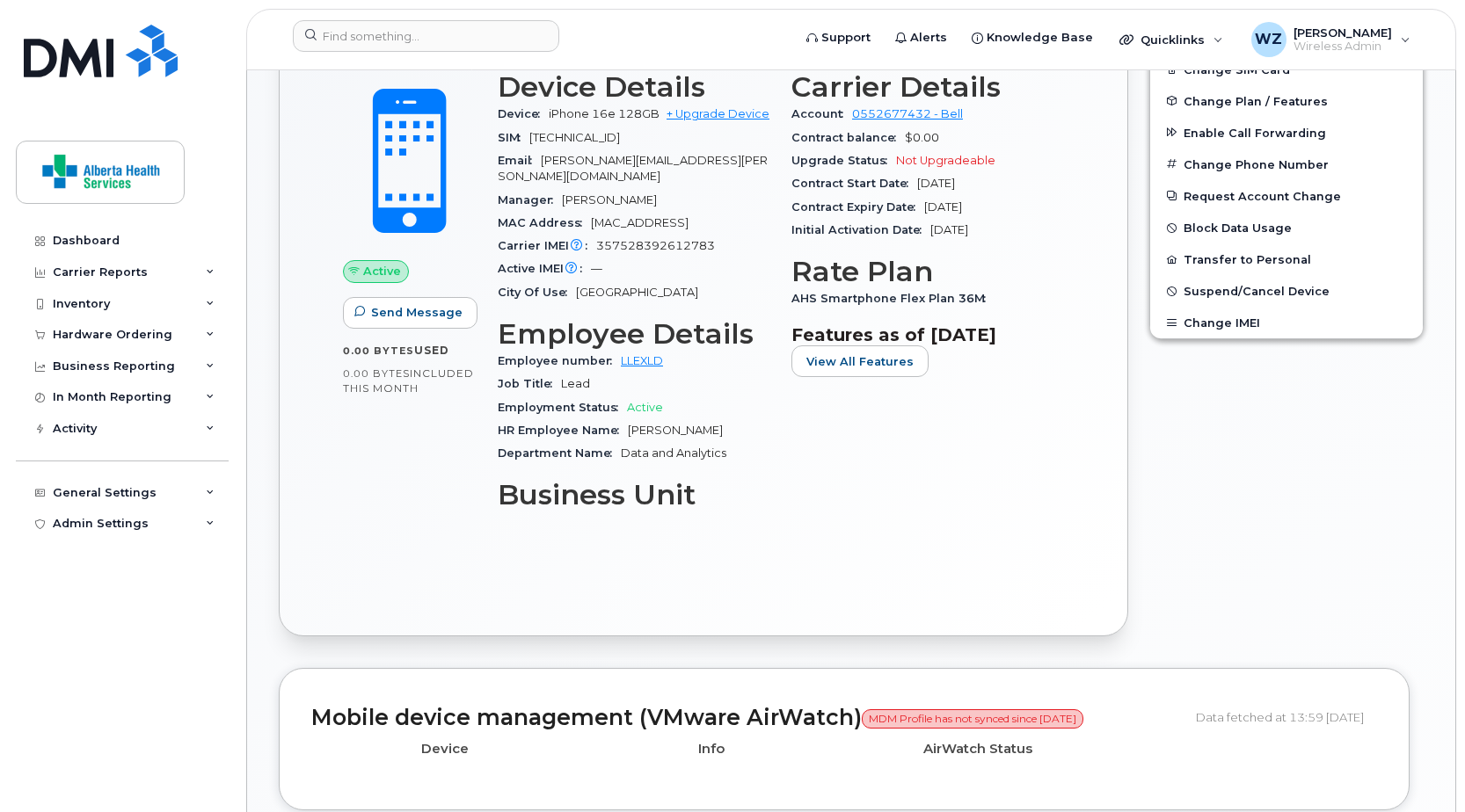
scroll to position [439, 0]
